Goal: Task Accomplishment & Management: Manage account settings

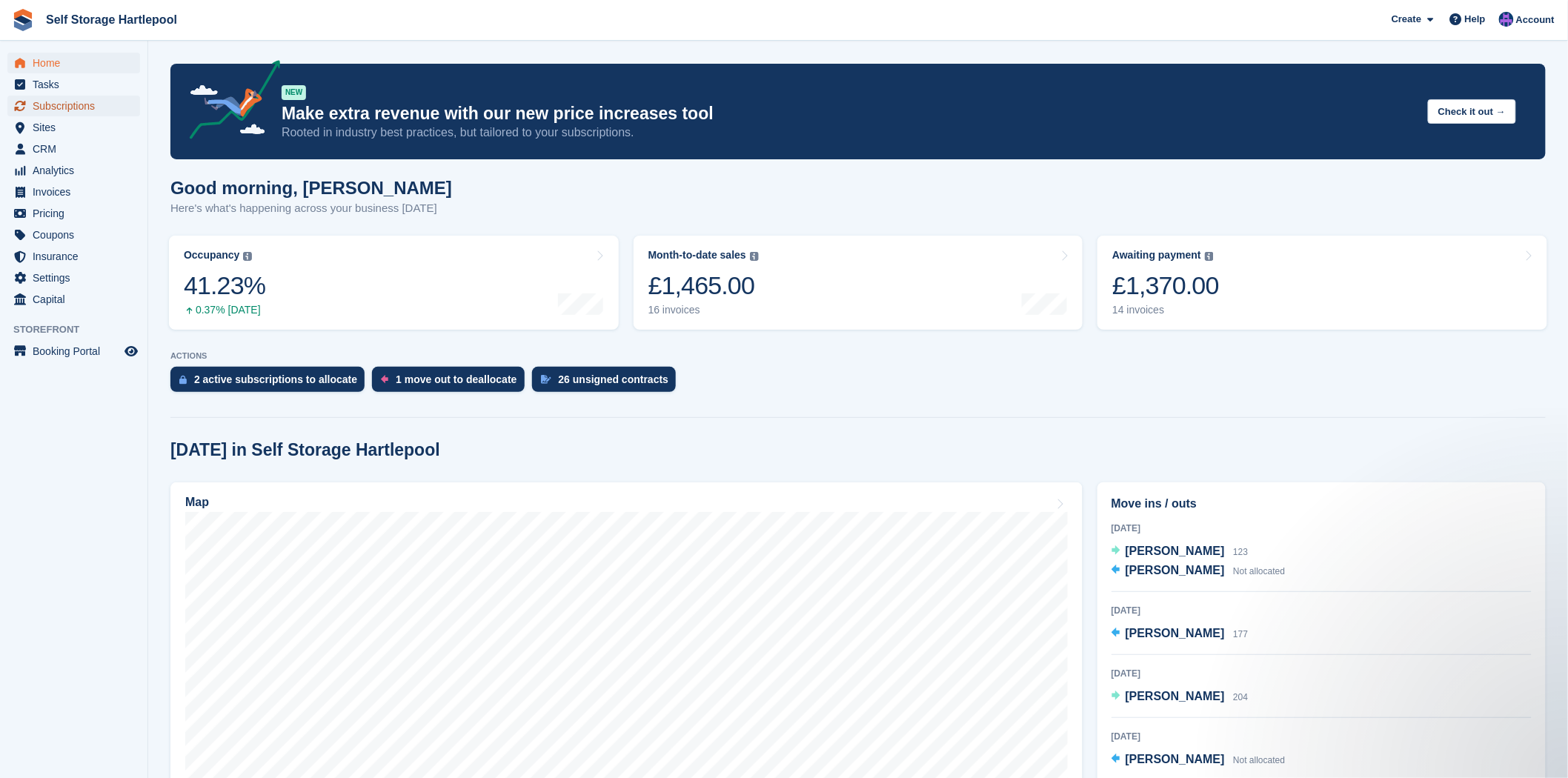
click at [46, 108] on span "Subscriptions" at bounding box center [76, 106] width 89 height 21
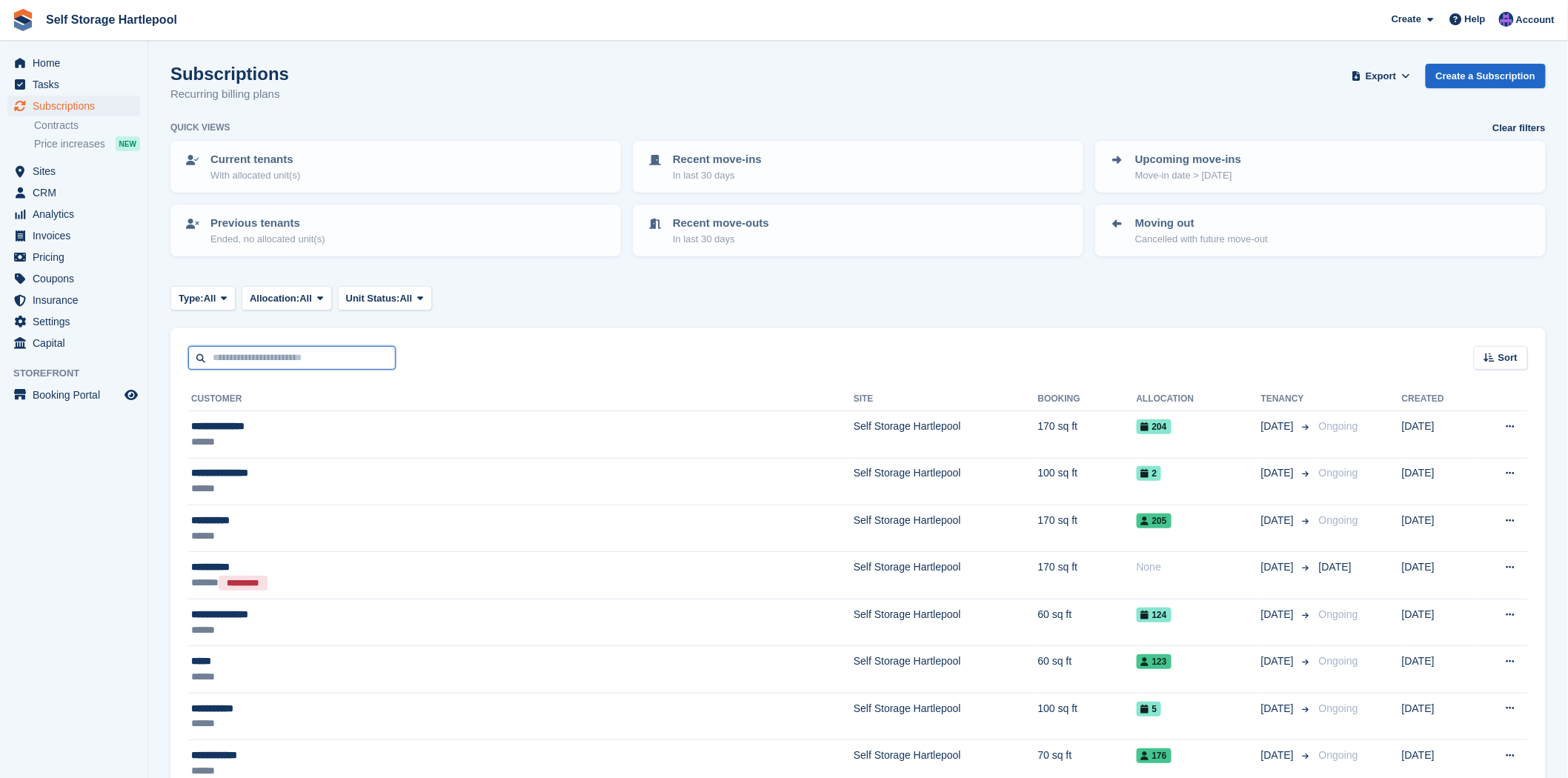
click at [273, 346] on input "text" at bounding box center [291, 358] width 207 height 24
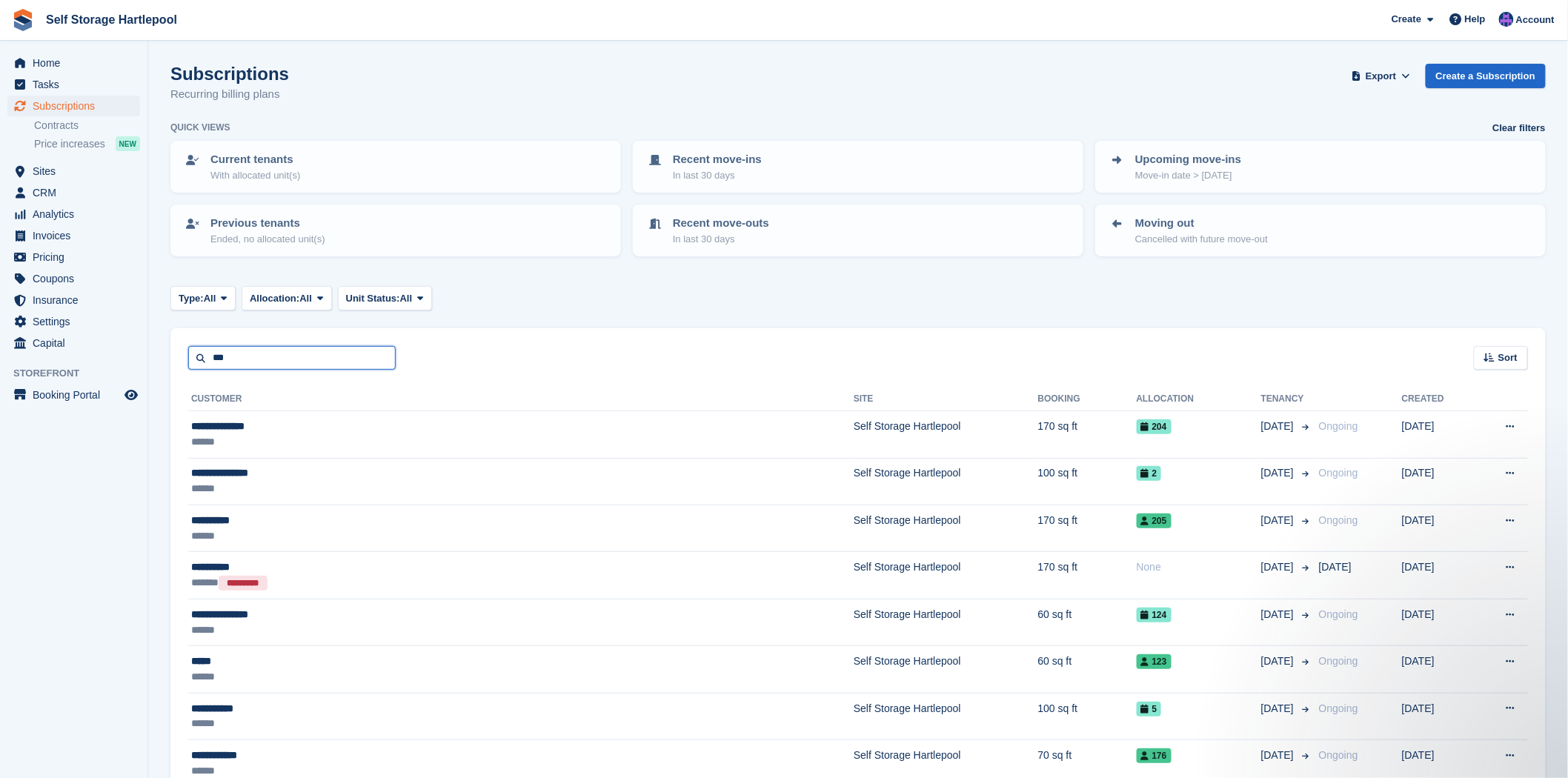
type input "***"
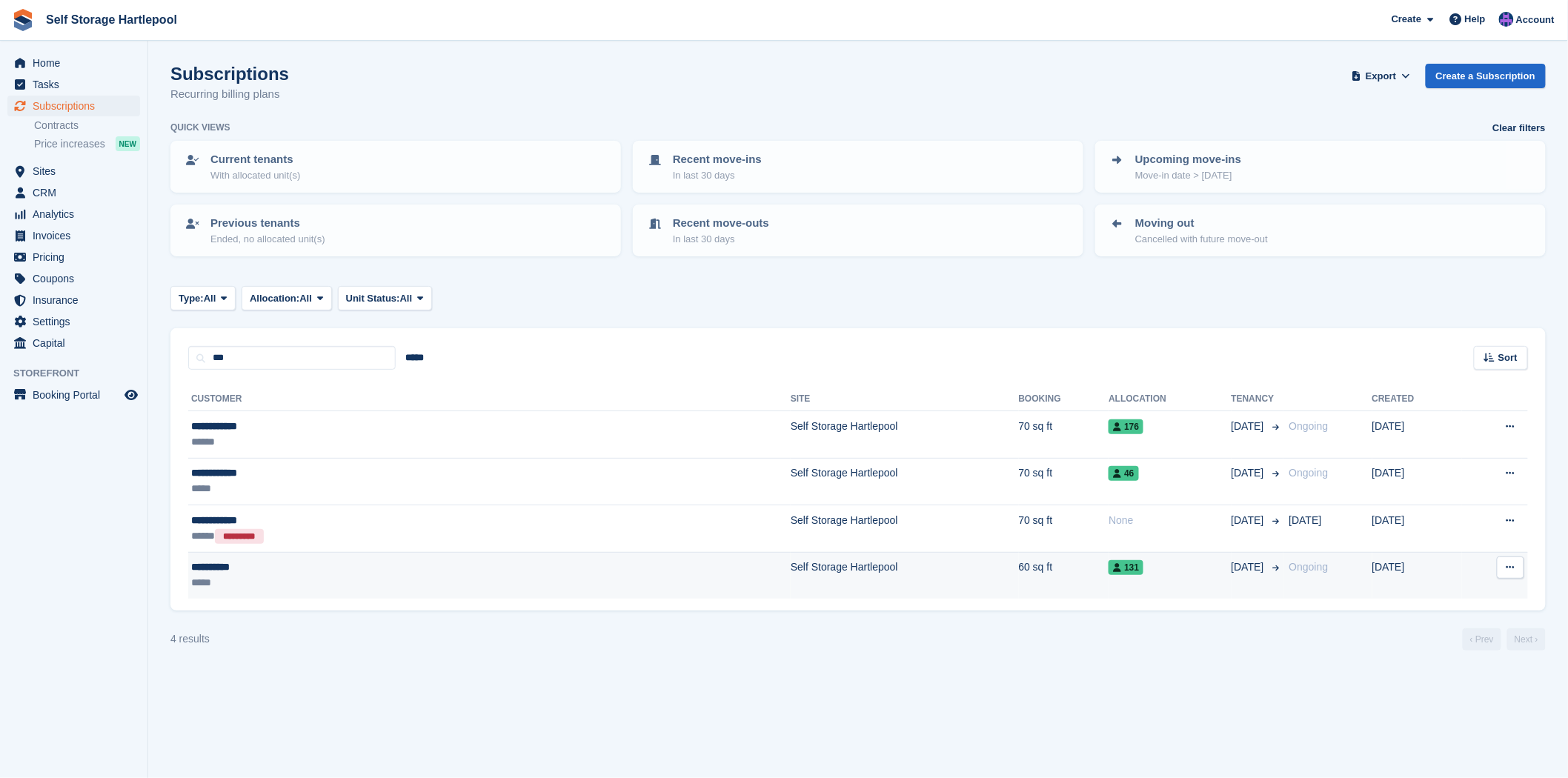
click at [396, 587] on div "*****" at bounding box center [331, 583] width 281 height 15
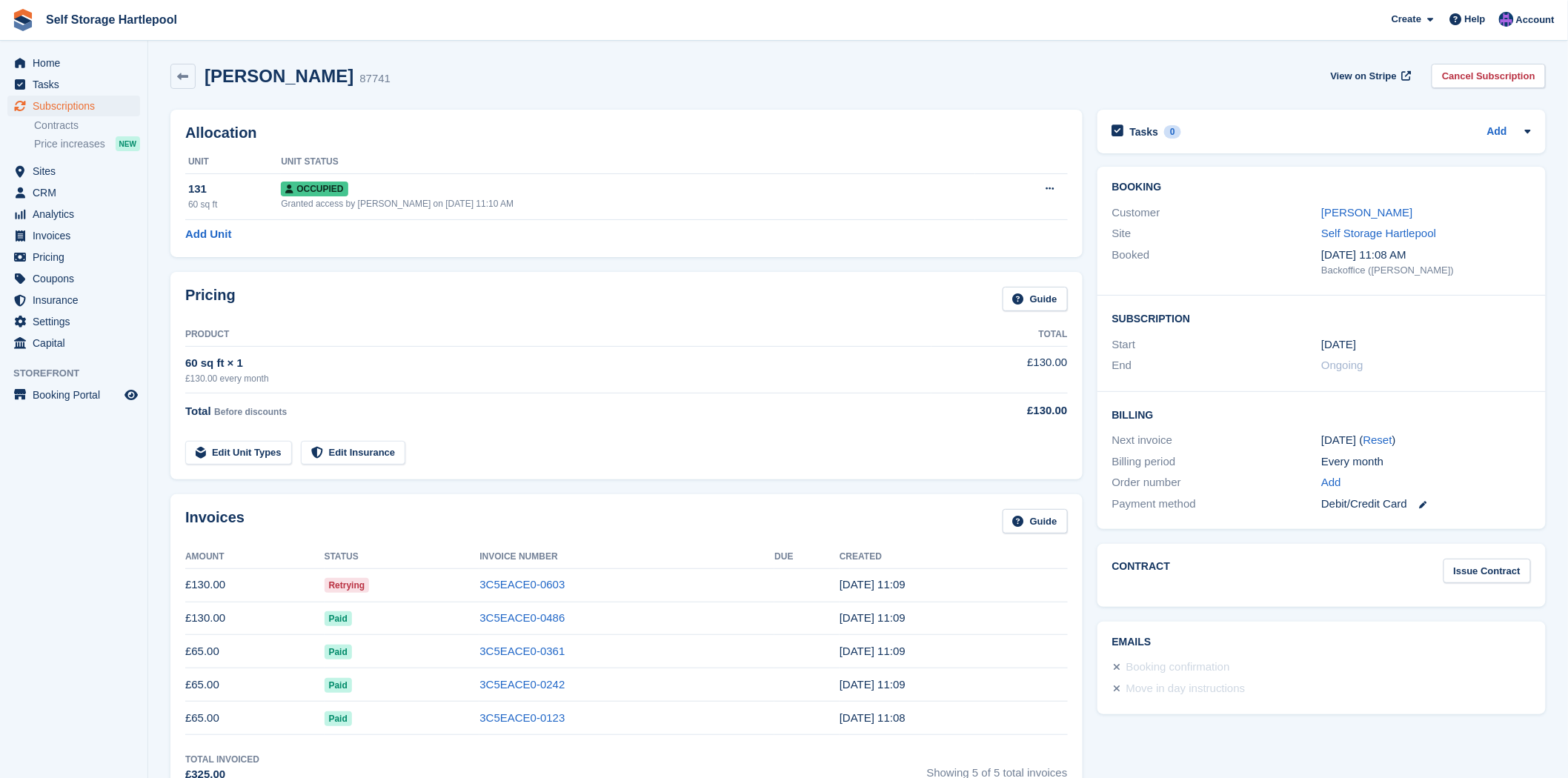
scroll to position [82, 0]
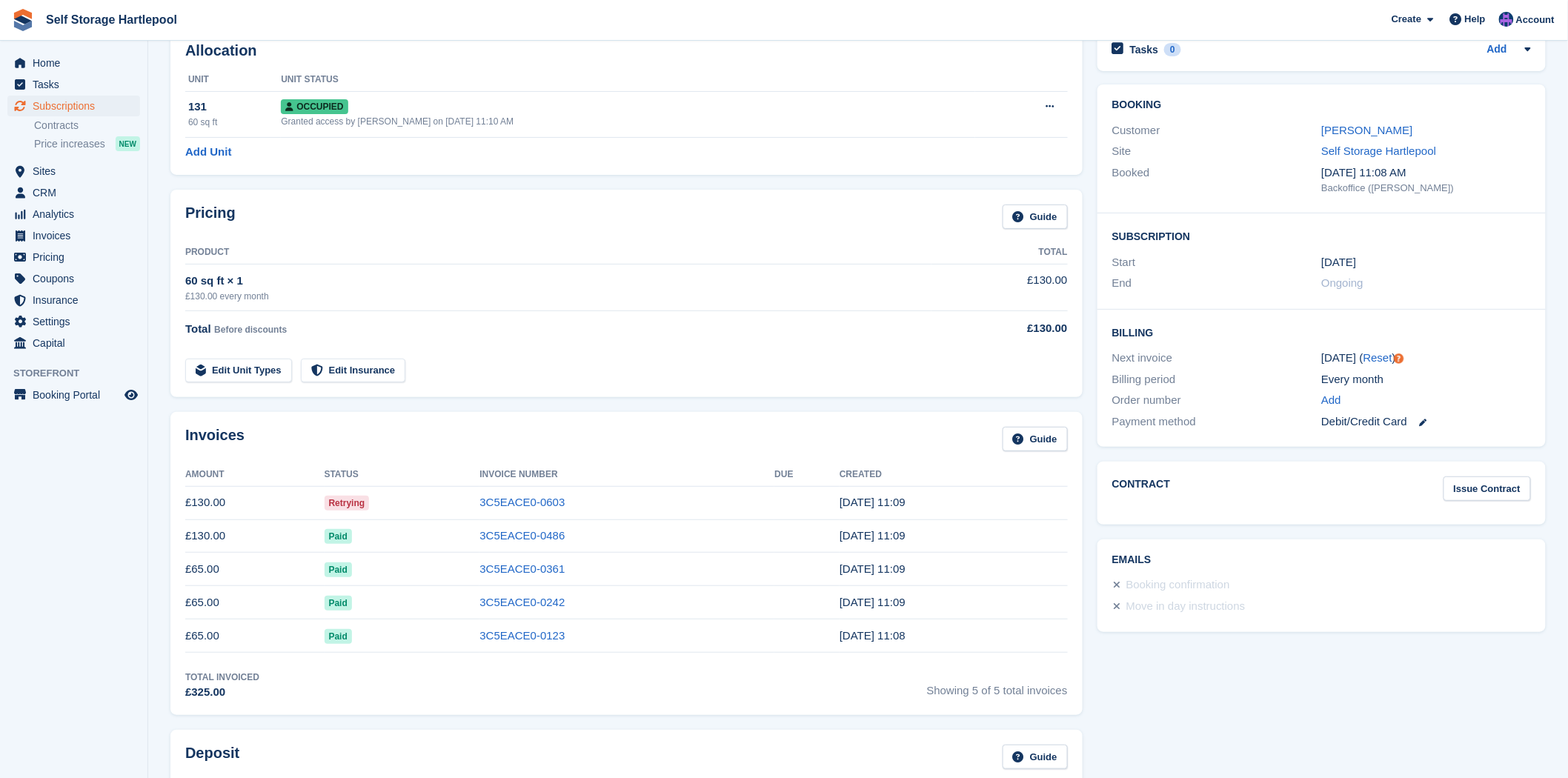
click at [512, 518] on td "3C5EACE0-0603" at bounding box center [627, 502] width 295 height 33
click at [512, 507] on link "3C5EACE0-0603" at bounding box center [522, 501] width 85 height 12
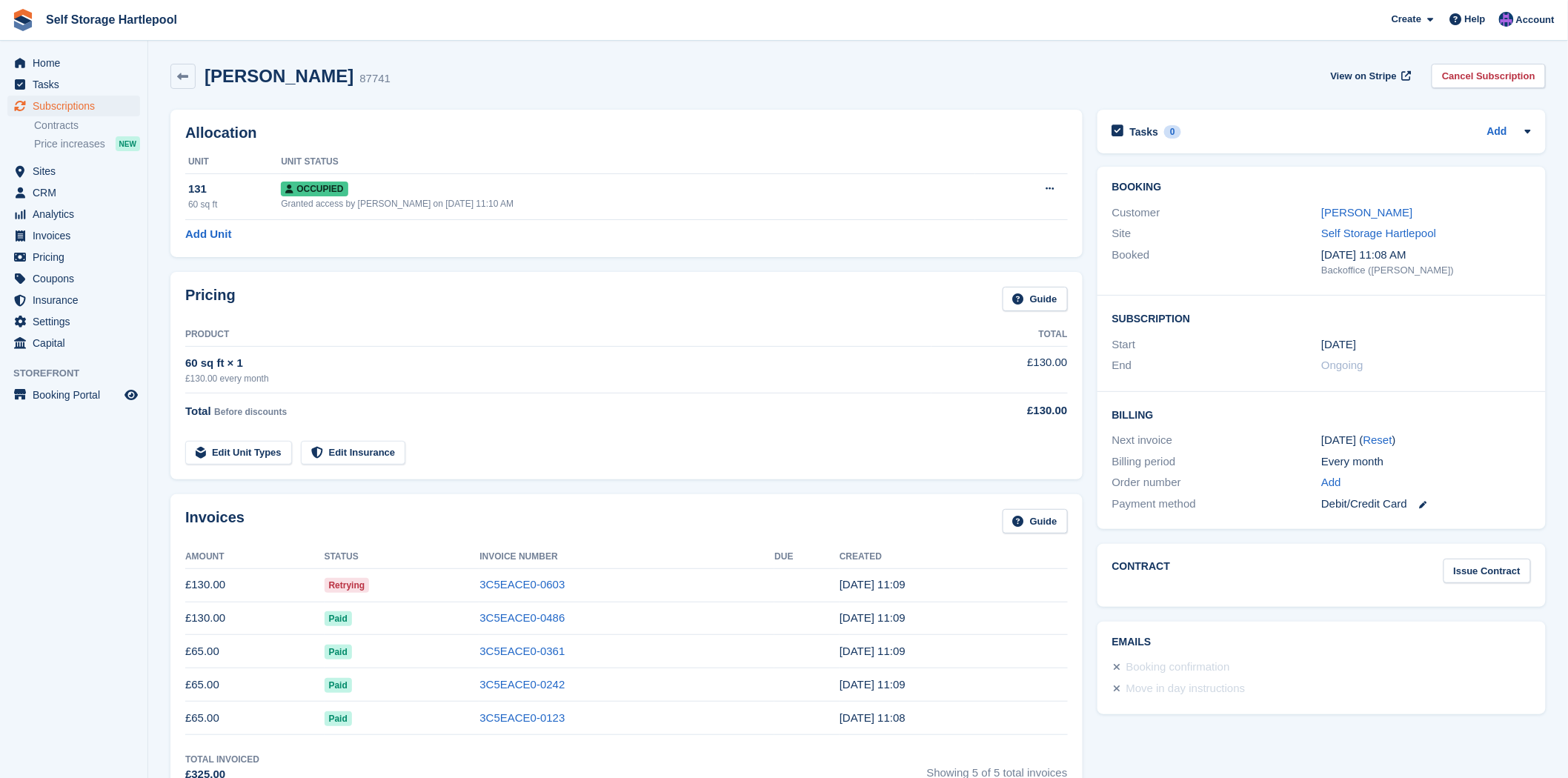
scroll to position [82, 0]
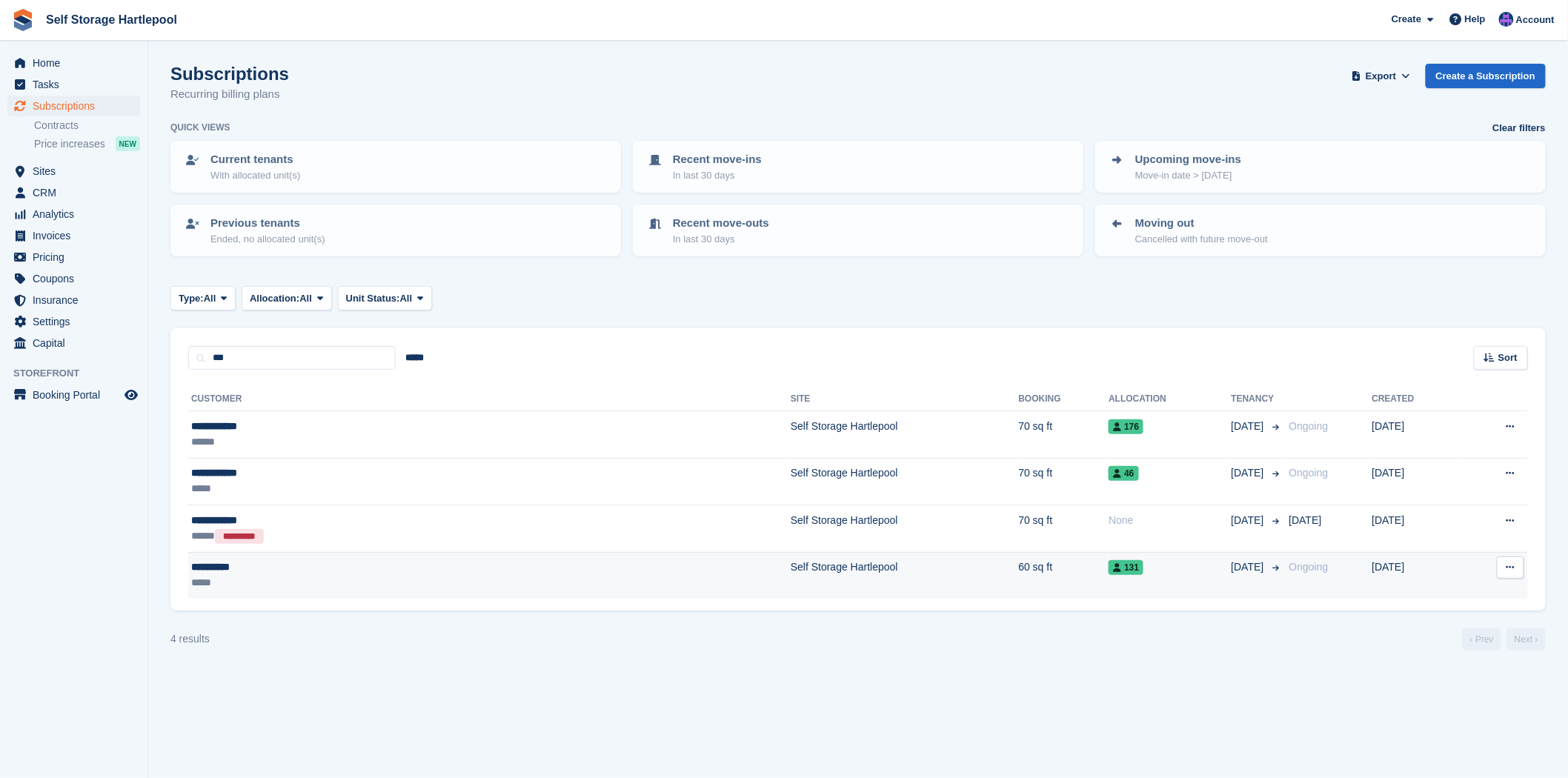
click at [791, 569] on td "Self Storage Hartlepool" at bounding box center [905, 575] width 229 height 46
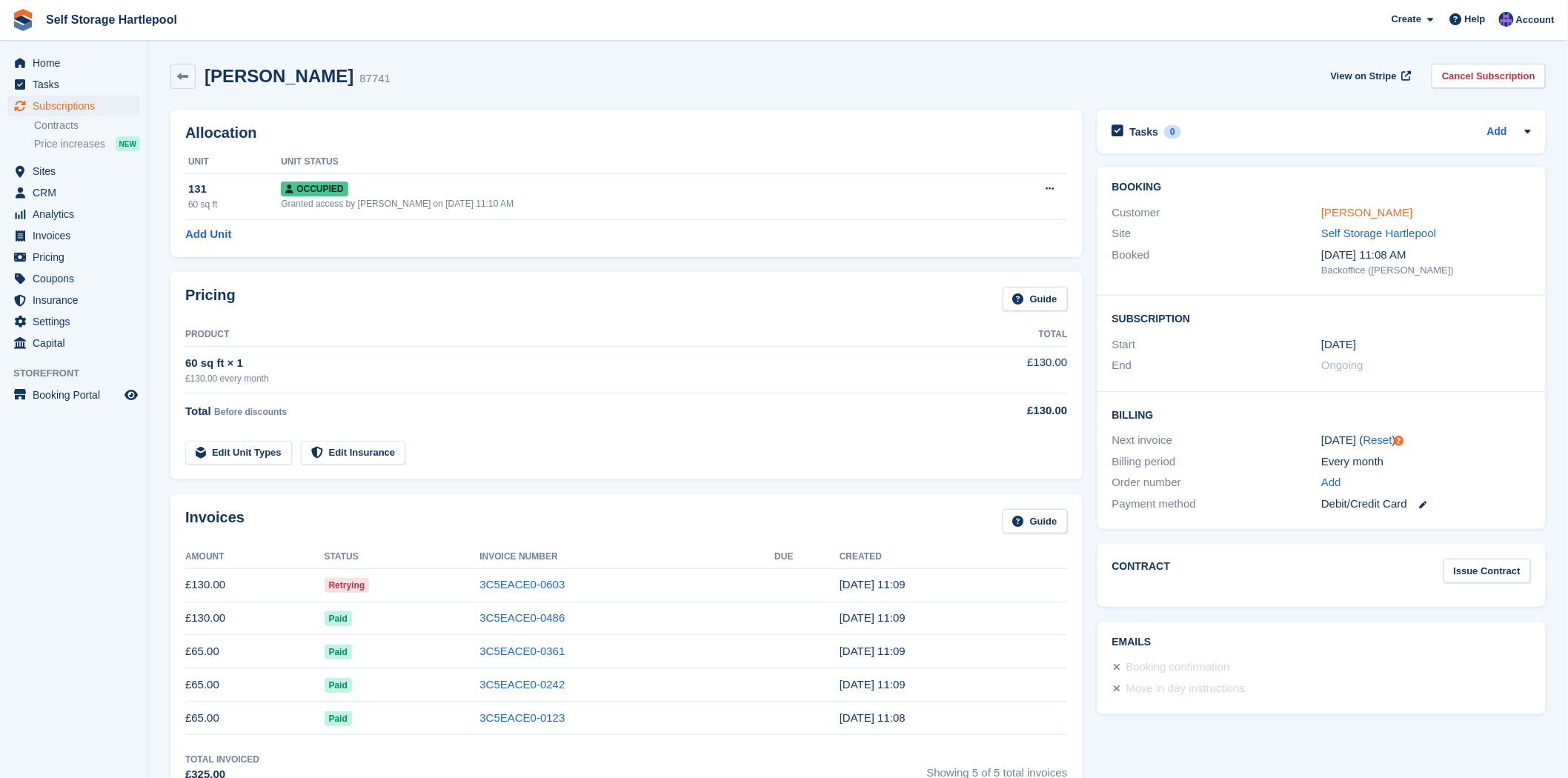
click at [1347, 216] on link "[PERSON_NAME]" at bounding box center [1367, 212] width 91 height 12
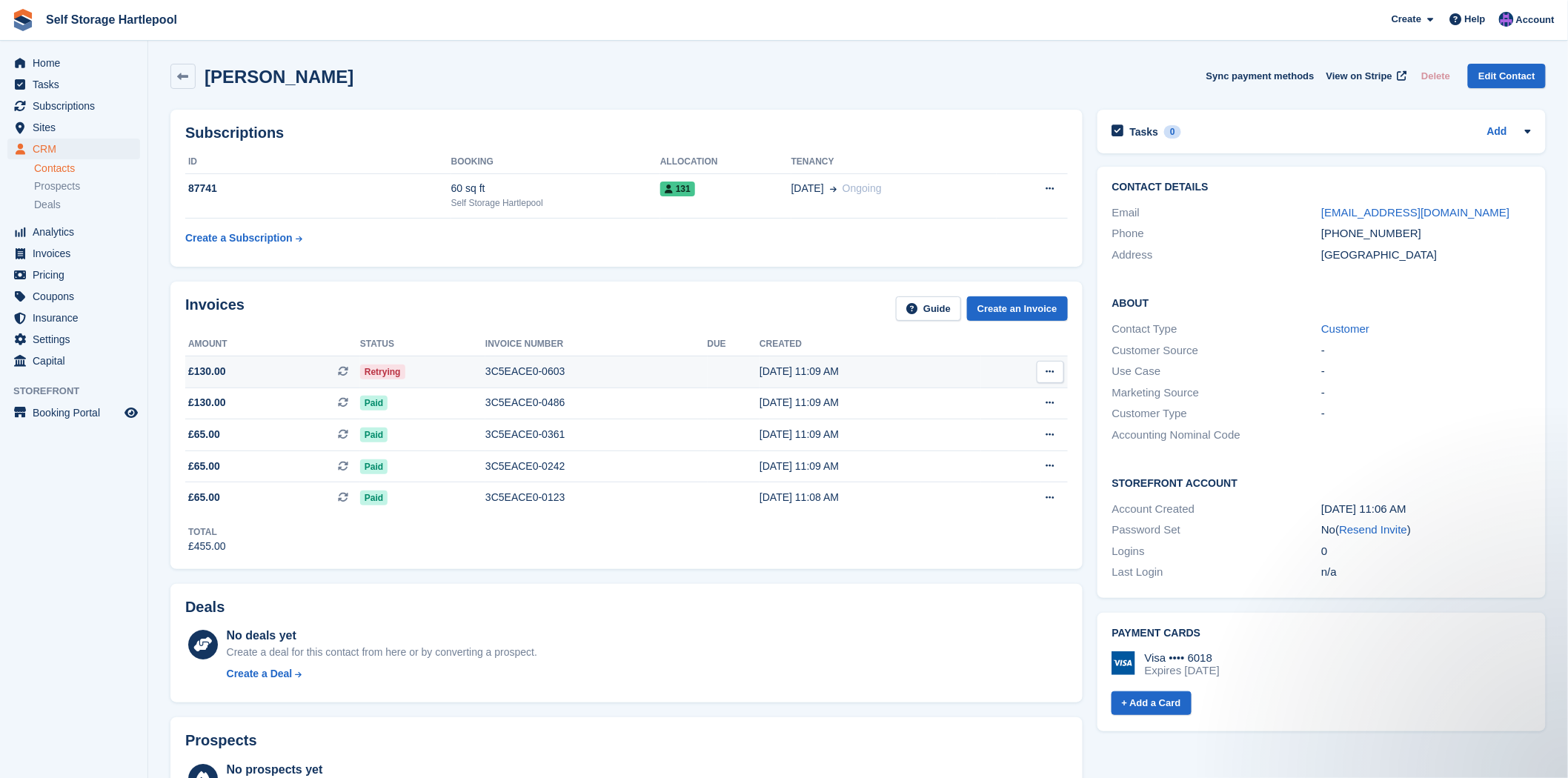
click at [539, 378] on div "3C5EACE0-0603" at bounding box center [596, 371] width 221 height 15
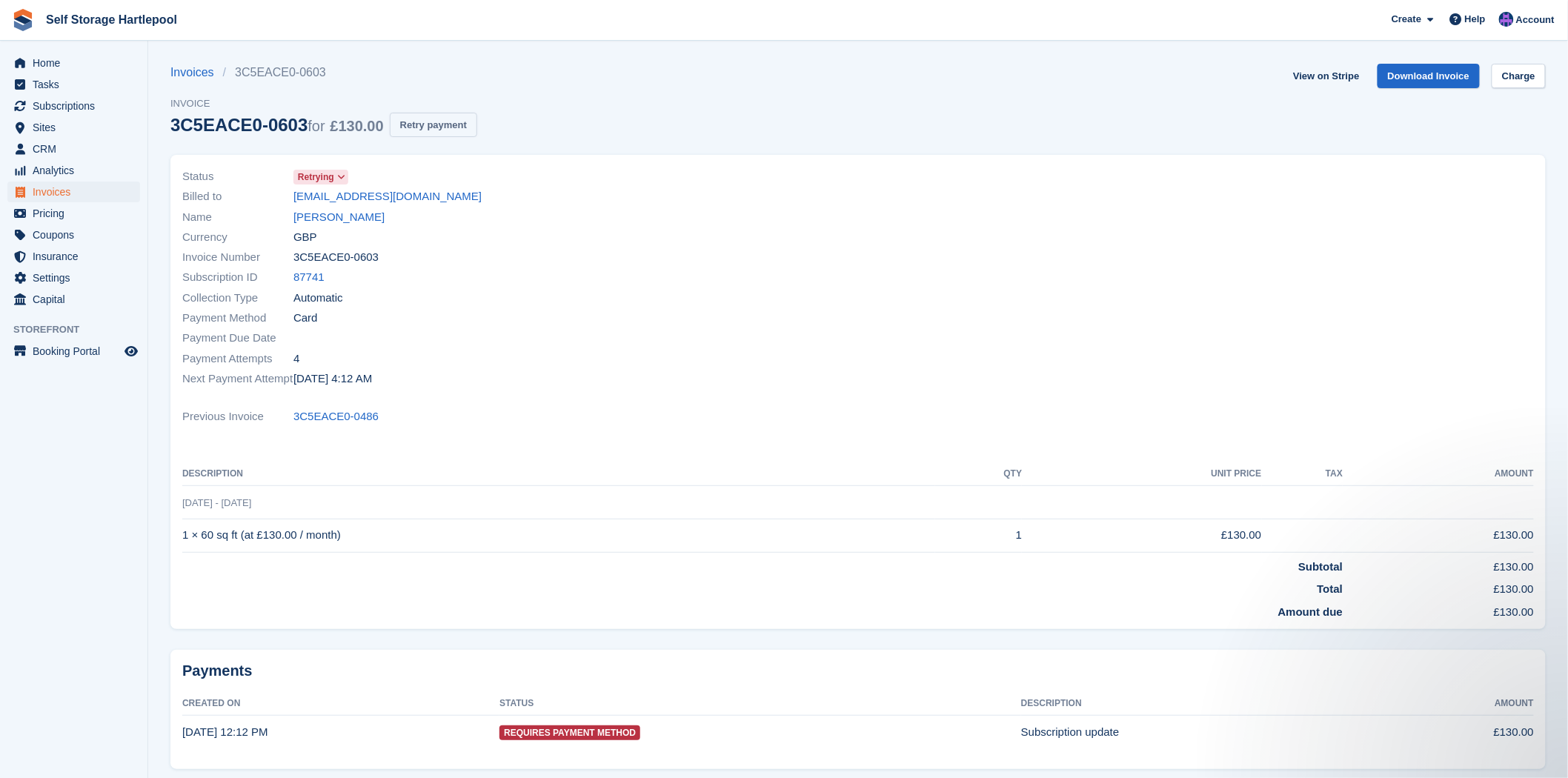
click at [448, 128] on button "Retry payment" at bounding box center [433, 125] width 87 height 24
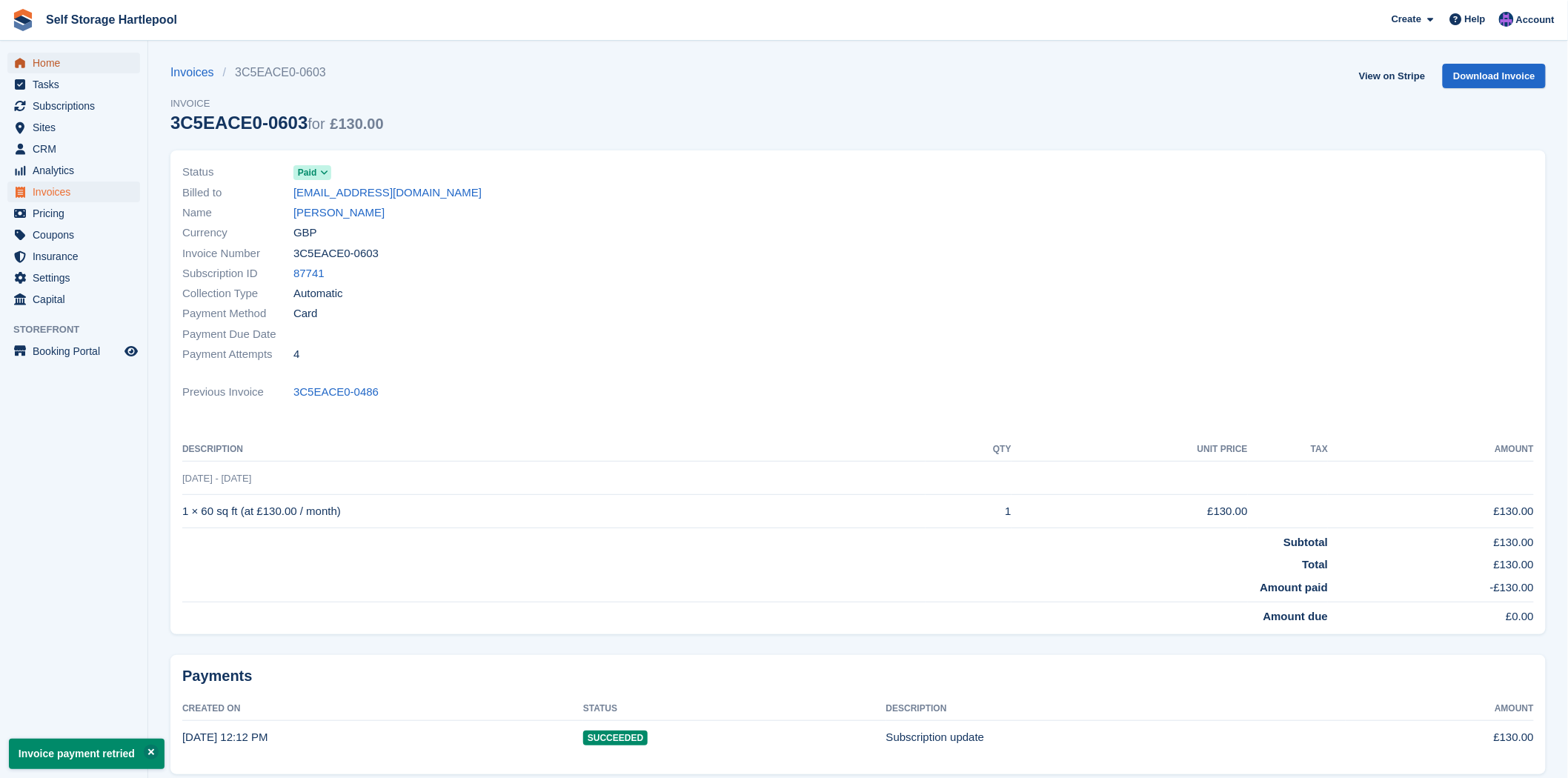
click at [79, 58] on span "Home" at bounding box center [76, 63] width 89 height 21
